Goal: Find contact information: Find contact information

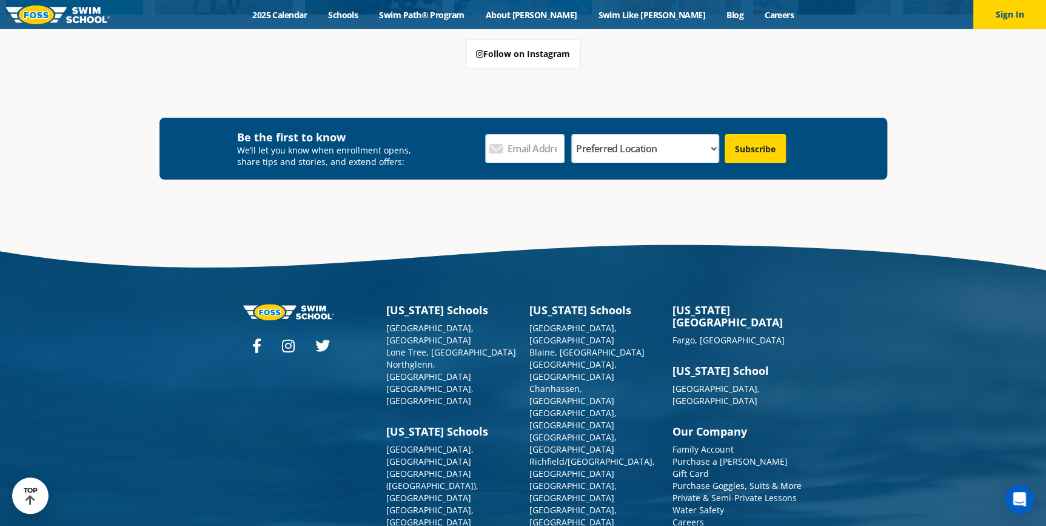
scroll to position [2308, 0]
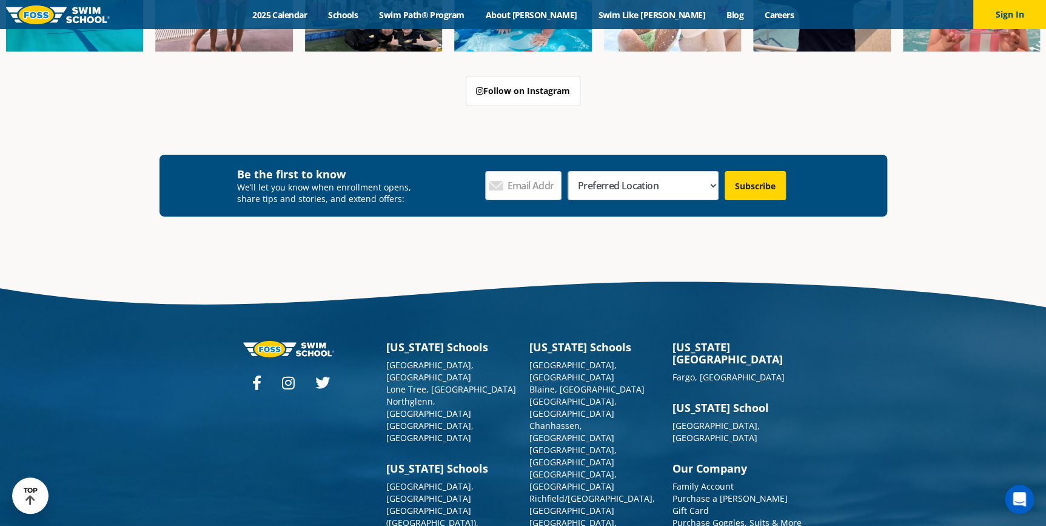
scroll to position [4391, 0]
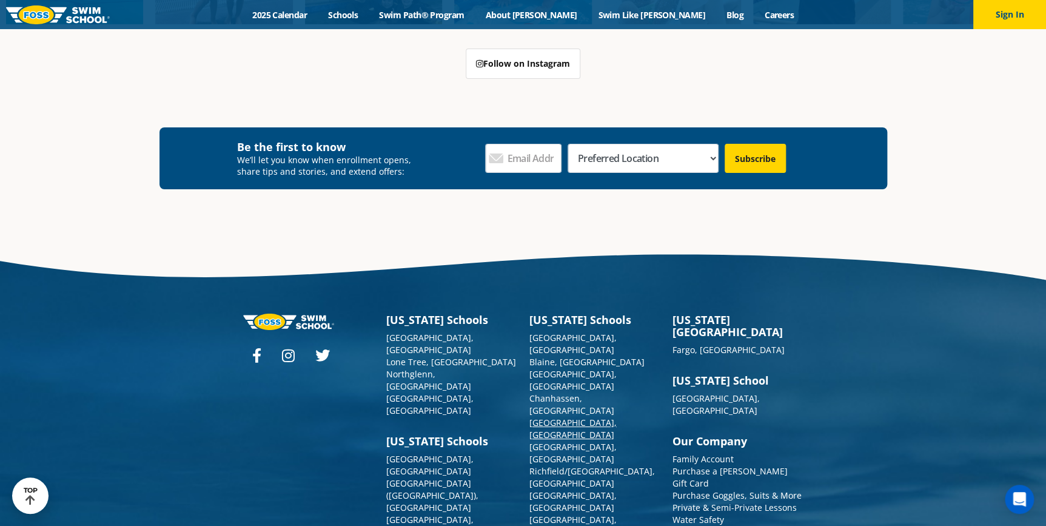
click at [544, 416] on link "[GEOGRAPHIC_DATA], [GEOGRAPHIC_DATA]" at bounding box center [572, 428] width 87 height 24
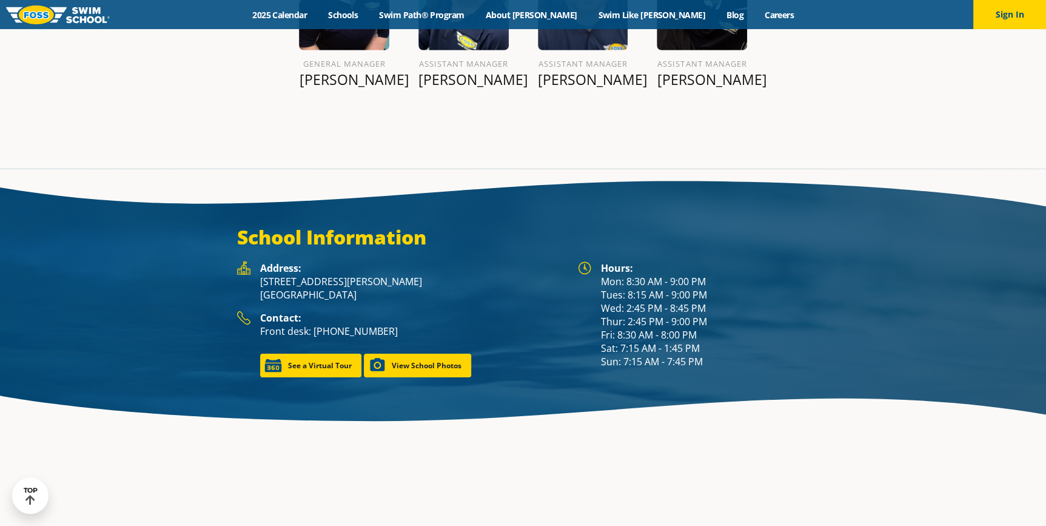
scroll to position [1818, 0]
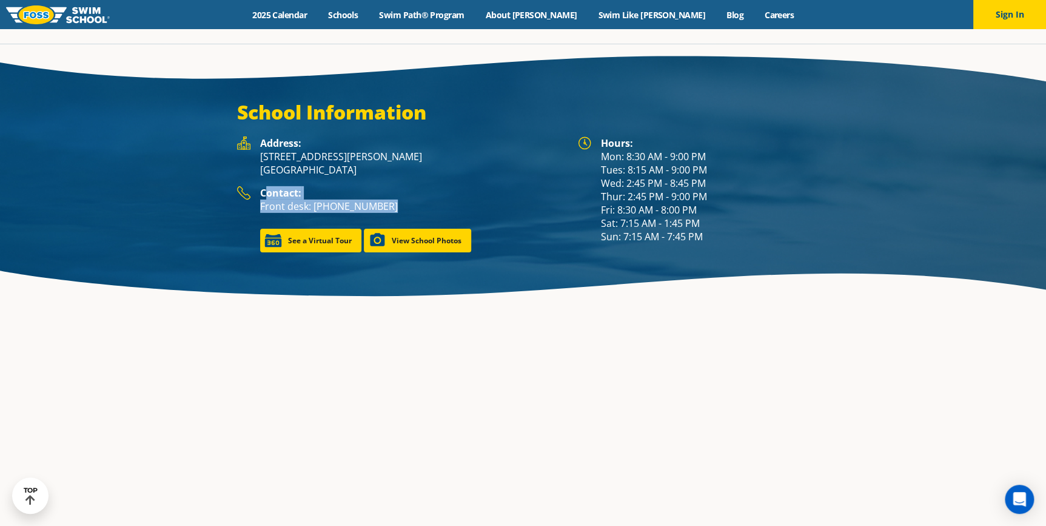
drag, startPoint x: 411, startPoint y: 174, endPoint x: 263, endPoint y: 155, distance: 149.1
click at [263, 186] on div "Contact: Front desk: (763) 416-8993" at bounding box center [412, 204] width 305 height 36
copy div "ontact: Front desk: (763) 416-8993"
click at [406, 189] on div "Contact: Front desk: (763) 416-8993" at bounding box center [412, 204] width 305 height 36
drag, startPoint x: 400, startPoint y: 181, endPoint x: 230, endPoint y: 170, distance: 170.7
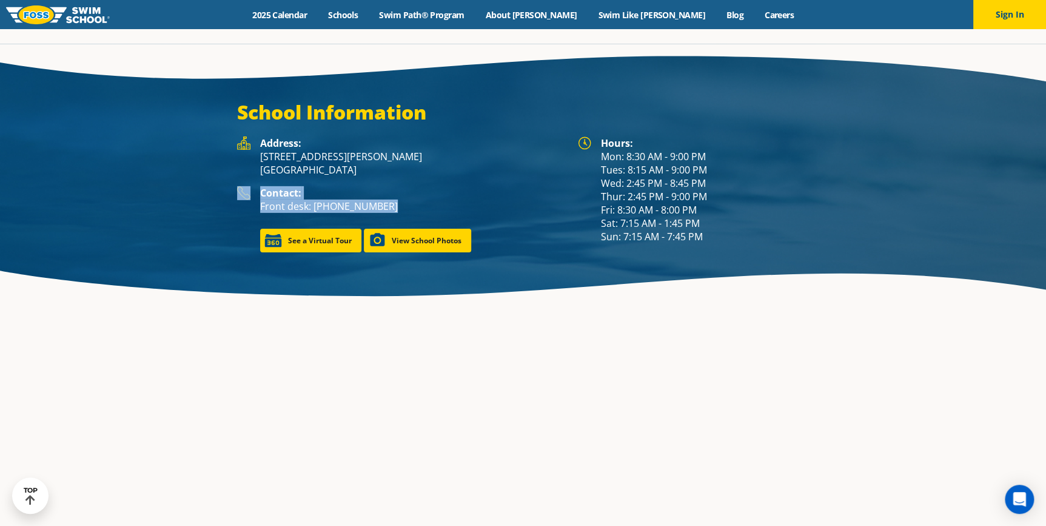
click at [230, 170] on div "School Information Hours: Mon: 8:30 AM - 9:00 PM Tues: 8:15 AM - 9:00 PM Wed: 2…" at bounding box center [522, 176] width 727 height 152
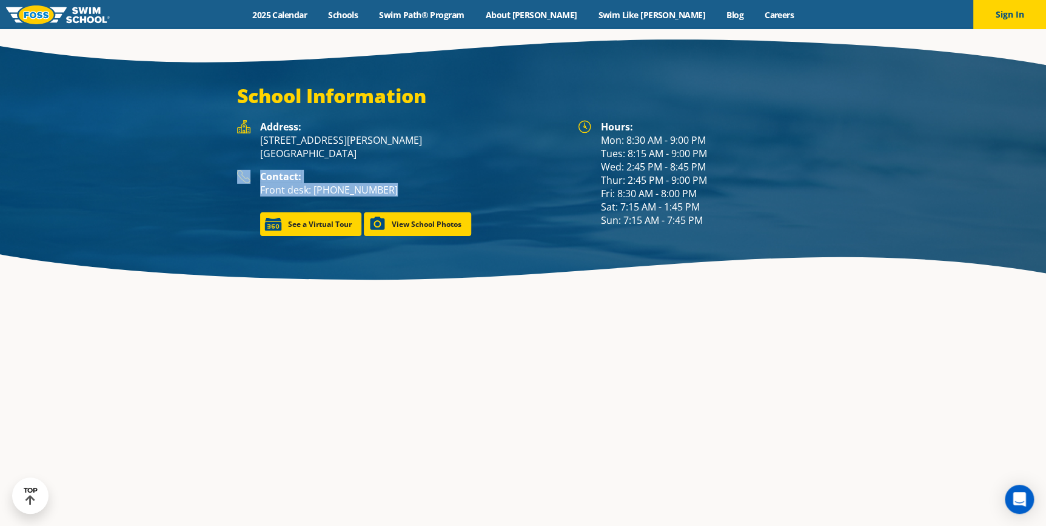
copy div "Contact: Front desk: (763) 416-8993"
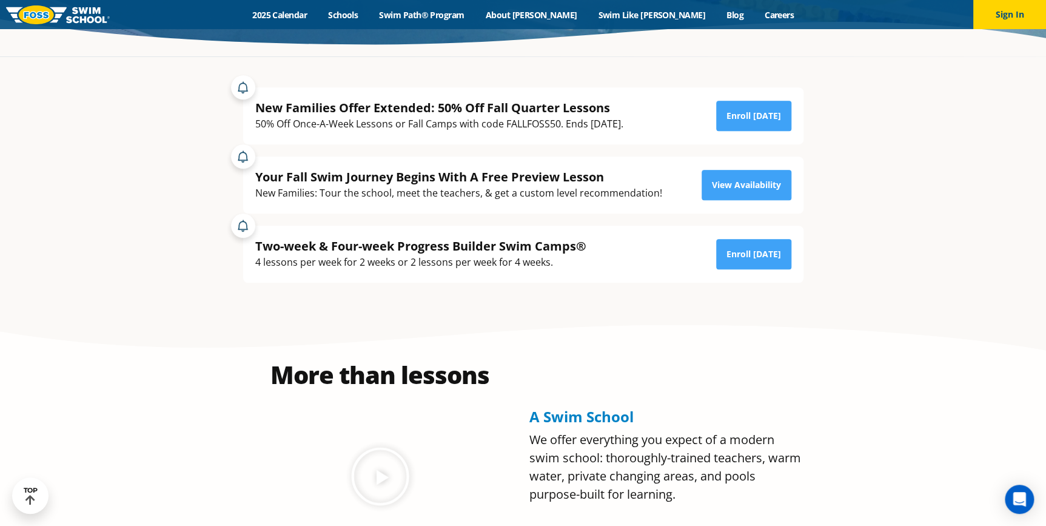
scroll to position [203, 0]
